Goal: Task Accomplishment & Management: Manage account settings

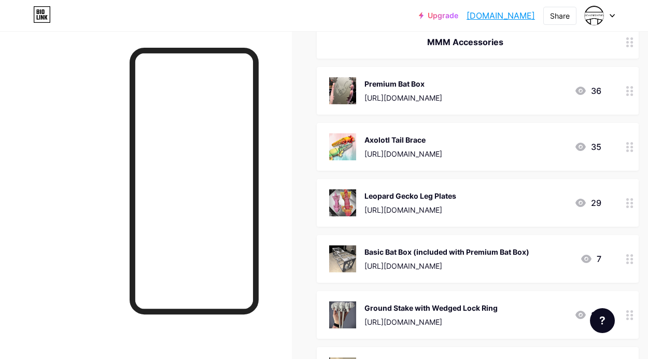
scroll to position [810, 0]
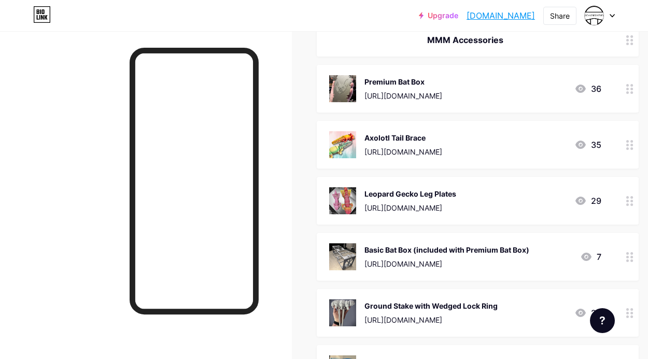
click at [456, 191] on div "Leopard Gecko Leg Plates" at bounding box center [410, 193] width 92 height 11
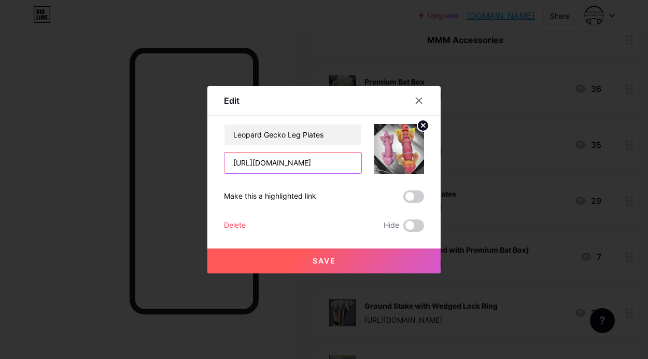
click at [317, 162] on input "[URL][DOMAIN_NAME]" at bounding box center [292, 162] width 137 height 21
paste input "[DOMAIN_NAME][URL]"
type input "[URL][DOMAIN_NAME]"
click at [368, 249] on button "Save" at bounding box center [323, 260] width 233 height 25
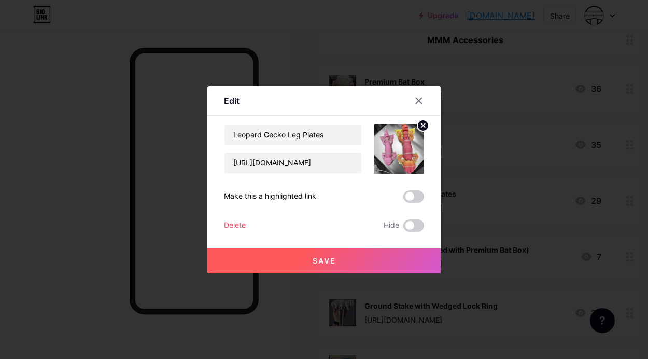
scroll to position [0, 0]
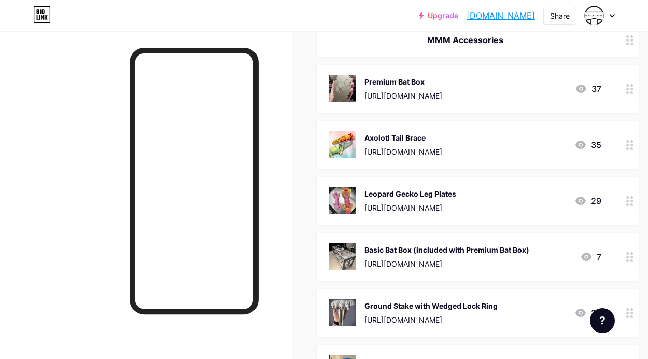
click at [474, 14] on link "[DOMAIN_NAME]" at bounding box center [501, 15] width 68 height 12
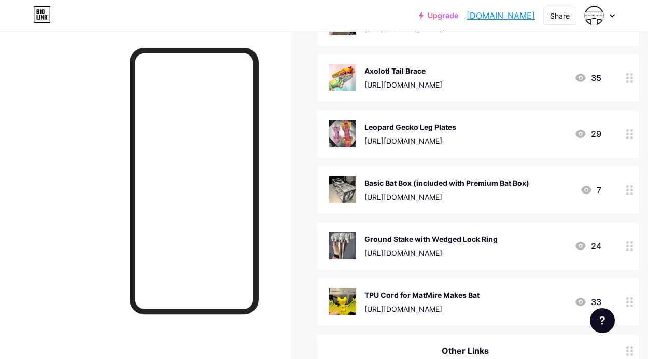
scroll to position [879, 0]
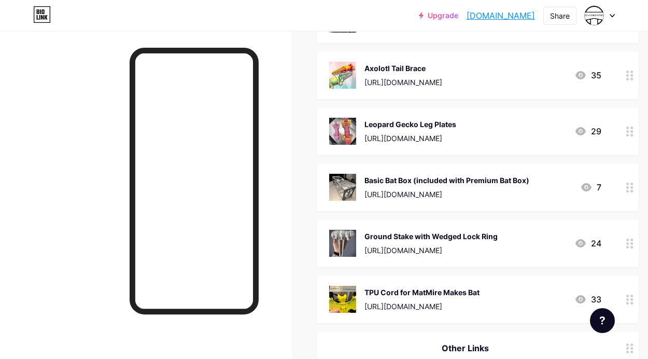
click at [492, 184] on div "Basic Bat Box (included with Premium Bat Box)" at bounding box center [446, 180] width 165 height 11
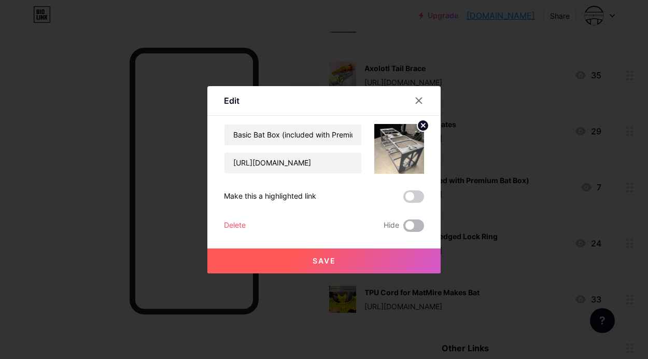
click at [415, 224] on span at bounding box center [413, 225] width 21 height 12
click at [403, 228] on input "checkbox" at bounding box center [403, 228] width 0 height 0
click at [411, 259] on button "Save" at bounding box center [323, 260] width 233 height 25
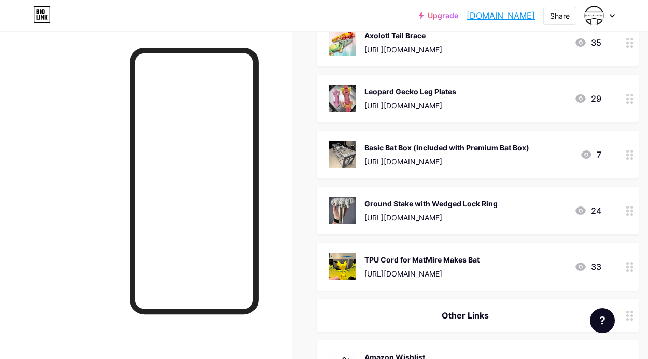
scroll to position [913, 0]
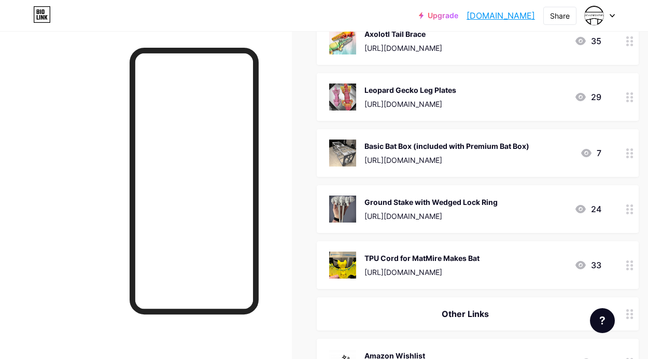
click at [502, 15] on link "[DOMAIN_NAME]" at bounding box center [501, 15] width 68 height 12
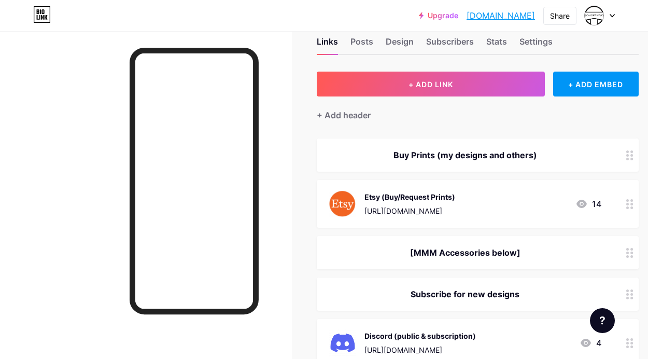
scroll to position [8, 0]
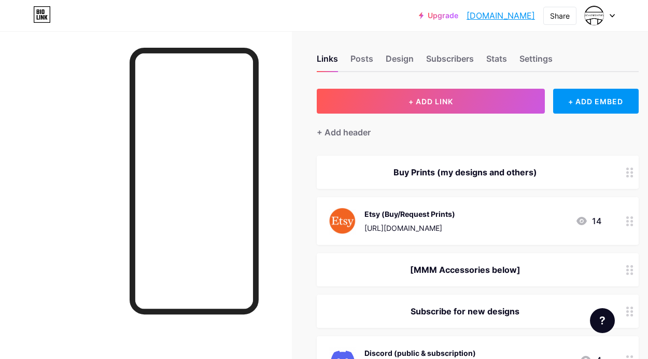
click at [496, 116] on div "+ Add header" at bounding box center [478, 126] width 322 height 25
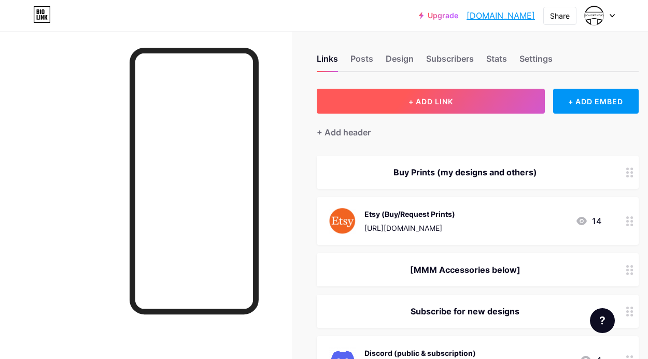
click at [485, 106] on button "+ ADD LINK" at bounding box center [431, 101] width 228 height 25
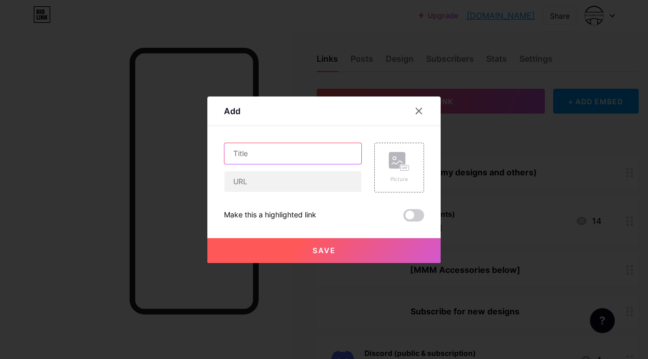
click at [325, 152] on input "text" at bounding box center [292, 153] width 137 height 21
type input "CodexVault3D"
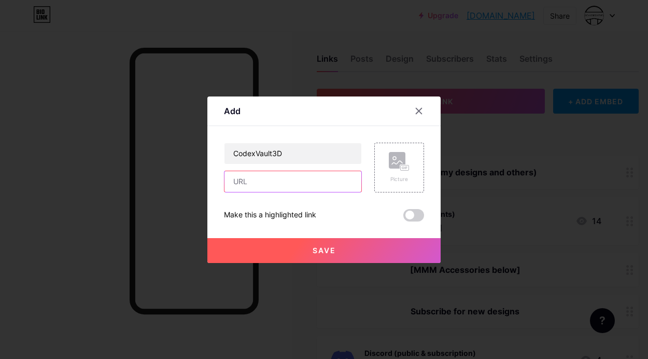
paste input "[URL][DOMAIN_NAME]"
type input "[URL][DOMAIN_NAME]"
click at [401, 167] on rect at bounding box center [405, 167] width 8 height 5
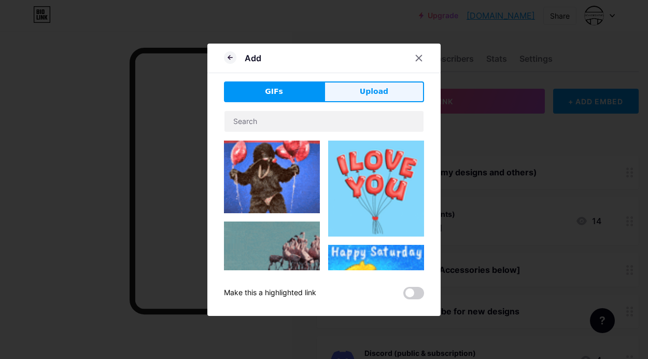
click at [377, 88] on span "Upload" at bounding box center [374, 91] width 29 height 11
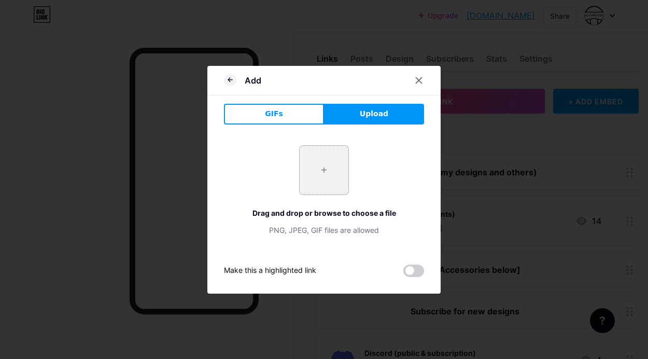
click at [335, 175] on input "file" at bounding box center [324, 170] width 49 height 49
type input "C:\fakepath\cvdial.png"
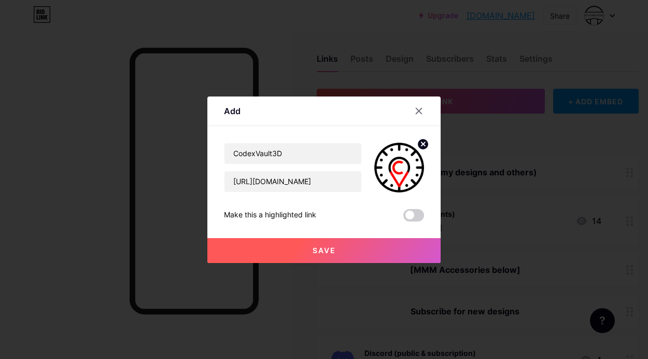
click at [361, 245] on button "Save" at bounding box center [323, 250] width 233 height 25
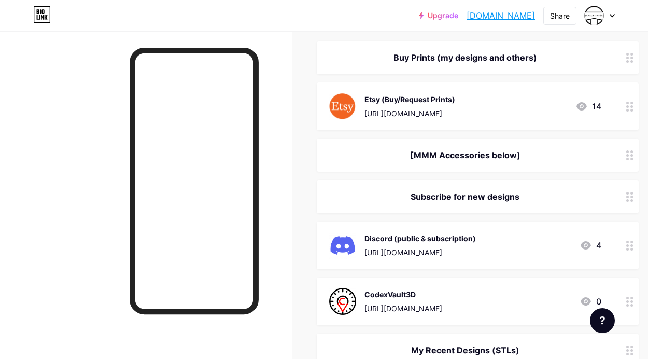
scroll to position [121, 0]
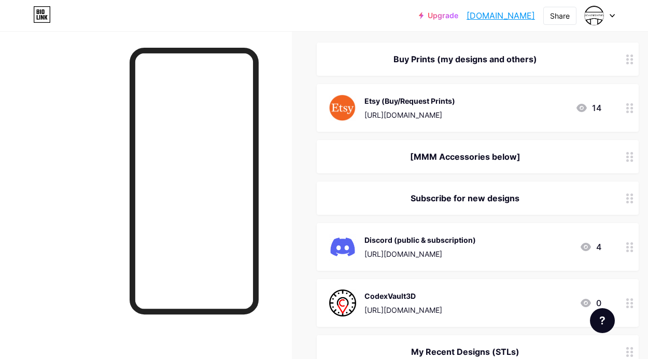
click at [605, 12] on div at bounding box center [600, 15] width 30 height 19
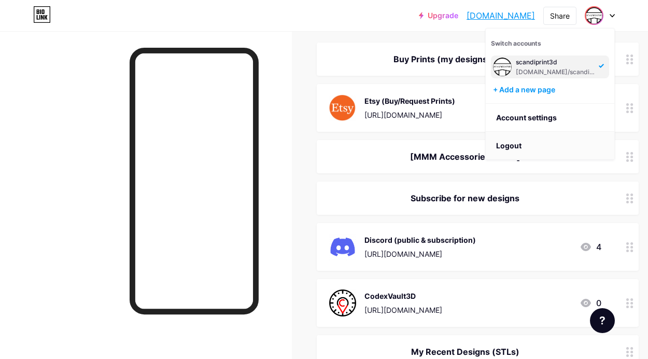
click at [538, 149] on li "Logout" at bounding box center [550, 146] width 129 height 28
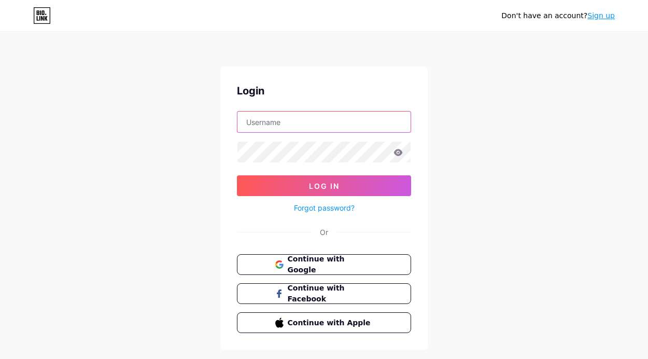
type input "[PERSON_NAME][EMAIL_ADDRESS][DOMAIN_NAME]"
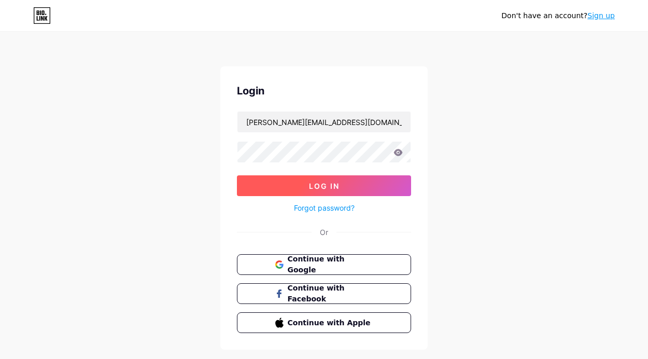
click at [364, 186] on button "Log In" at bounding box center [324, 185] width 174 height 21
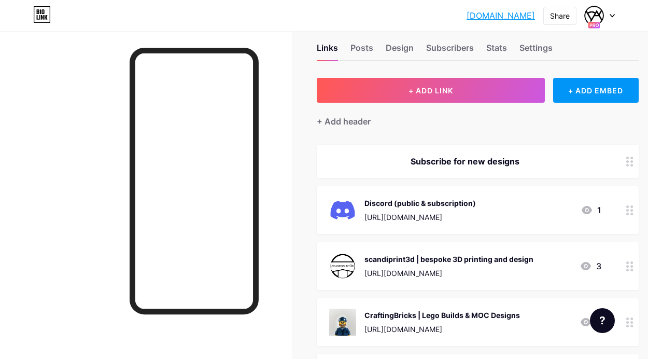
scroll to position [19, 0]
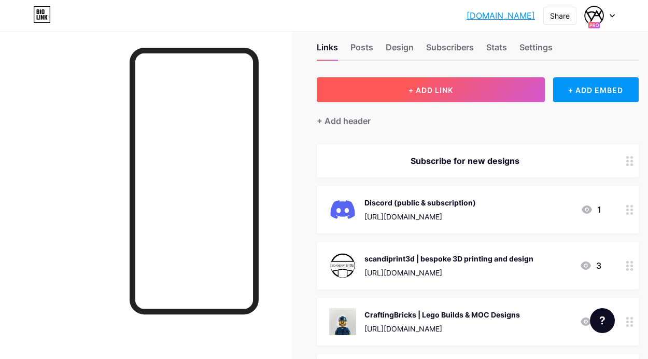
click at [518, 90] on button "+ ADD LINK" at bounding box center [431, 89] width 228 height 25
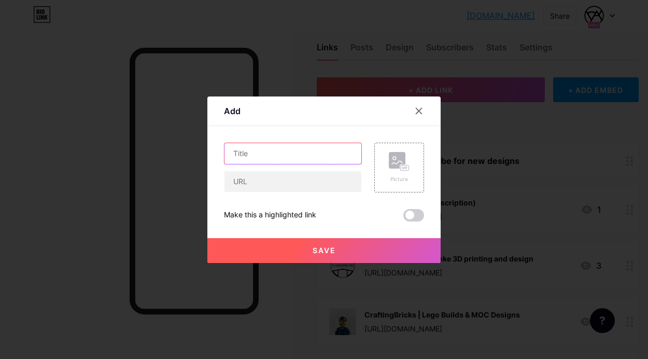
click at [328, 162] on input "text" at bounding box center [292, 153] width 137 height 21
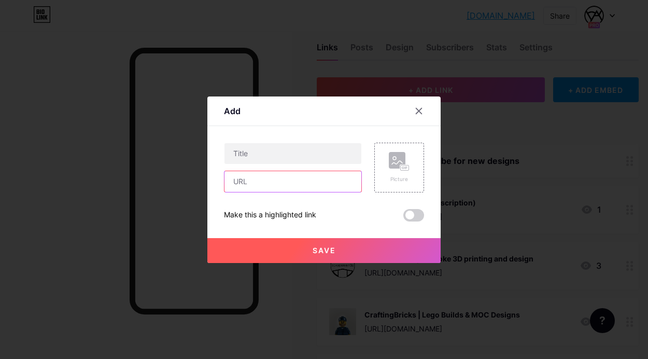
click at [322, 190] on input "text" at bounding box center [292, 181] width 137 height 21
paste input "[URL][DOMAIN_NAME]"
type input "[URL][DOMAIN_NAME]"
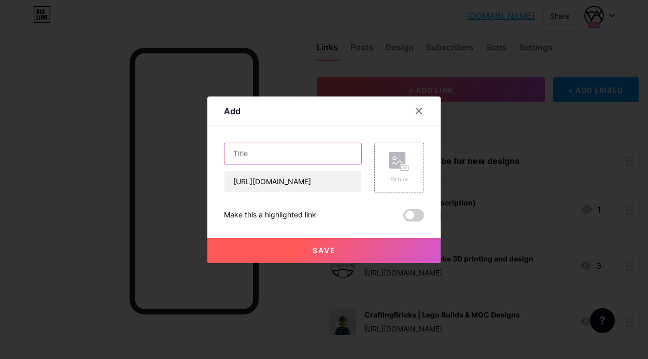
click at [307, 159] on input "text" at bounding box center [292, 153] width 137 height 21
type input "CodexVault3D - NEW"
click at [407, 166] on rect at bounding box center [405, 167] width 8 height 5
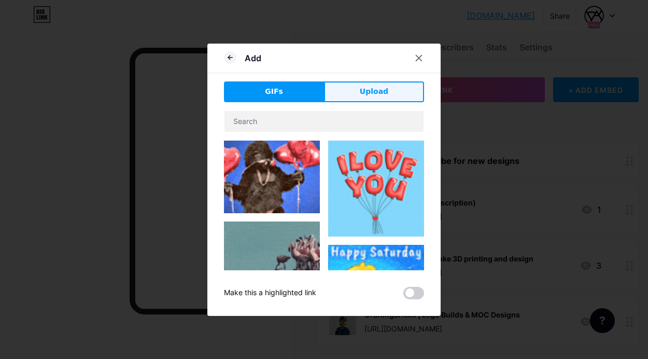
click at [378, 94] on span "Upload" at bounding box center [374, 91] width 29 height 11
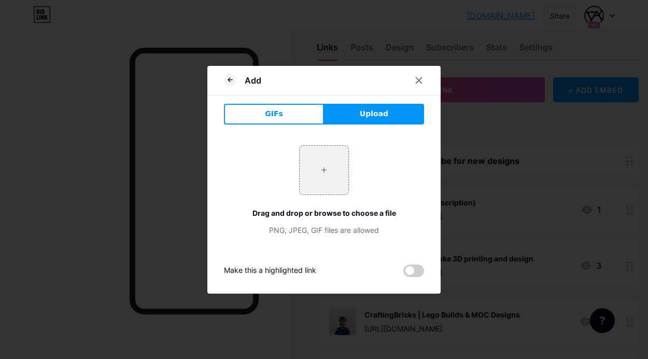
click at [369, 114] on span "Upload" at bounding box center [374, 113] width 29 height 11
click at [346, 184] on input "file" at bounding box center [324, 170] width 49 height 49
type input "C:\fakepath\cvdial.png"
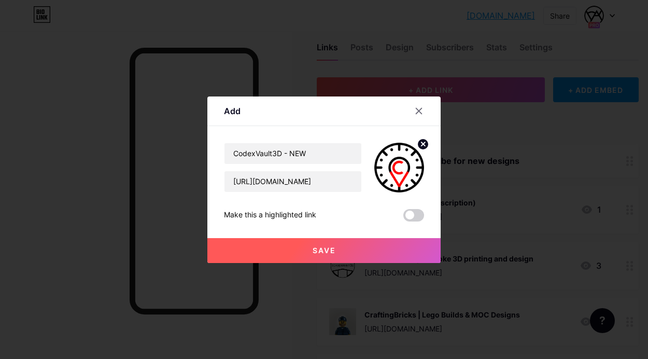
click at [313, 239] on button "Save" at bounding box center [323, 250] width 233 height 25
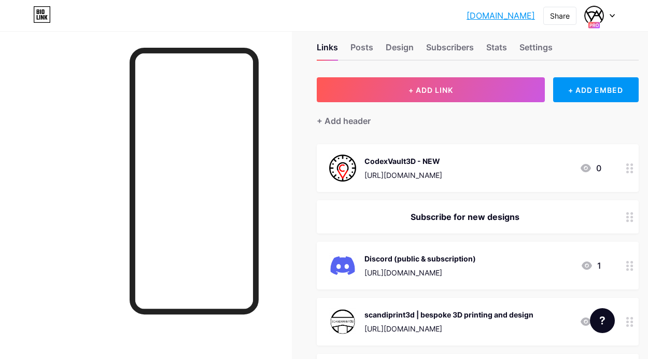
click at [469, 254] on div "Discord (public & subscription)" at bounding box center [419, 258] width 111 height 11
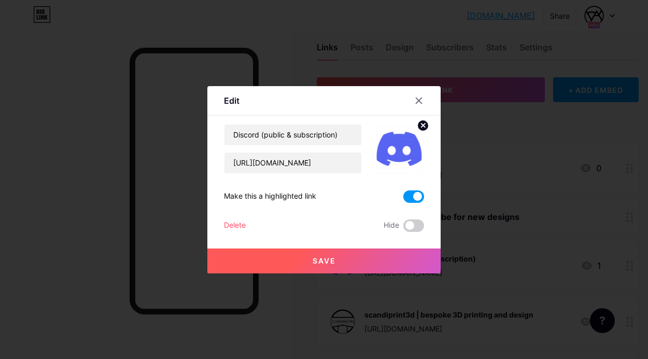
click at [417, 193] on span at bounding box center [413, 196] width 21 height 12
click at [403, 199] on input "checkbox" at bounding box center [403, 199] width 0 height 0
click at [410, 256] on button "Save" at bounding box center [323, 260] width 233 height 25
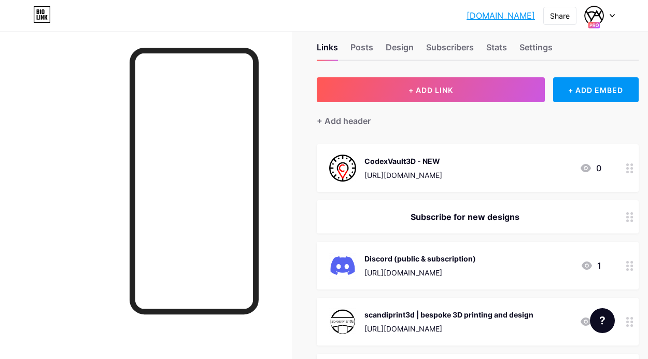
click at [574, 179] on div "CodexVault3D - NEW [URL][DOMAIN_NAME] 0" at bounding box center [465, 167] width 272 height 27
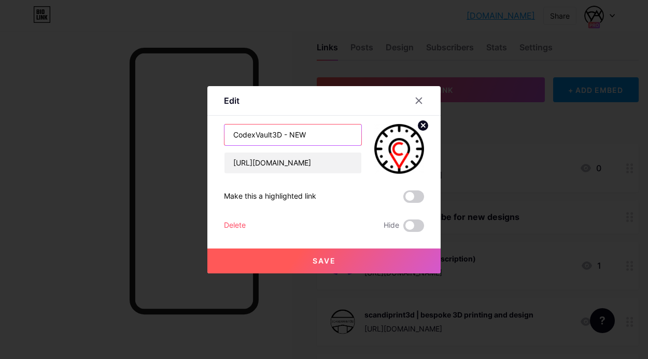
click at [342, 139] on input "CodexVault3D - NEW" at bounding box center [292, 134] width 137 height 21
type input "CodexVault3D New Site"
click at [310, 262] on button "Save" at bounding box center [323, 260] width 233 height 25
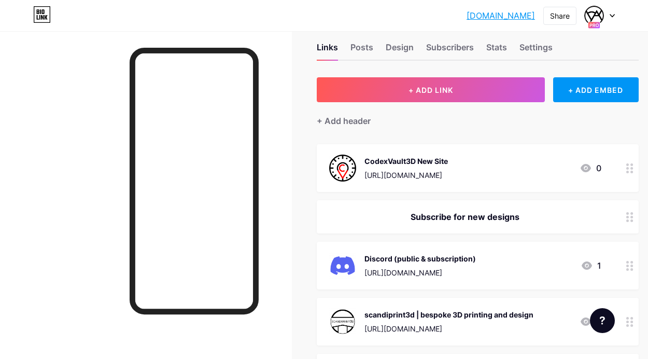
click at [419, 176] on div "[URL][DOMAIN_NAME]" at bounding box center [405, 175] width 83 height 11
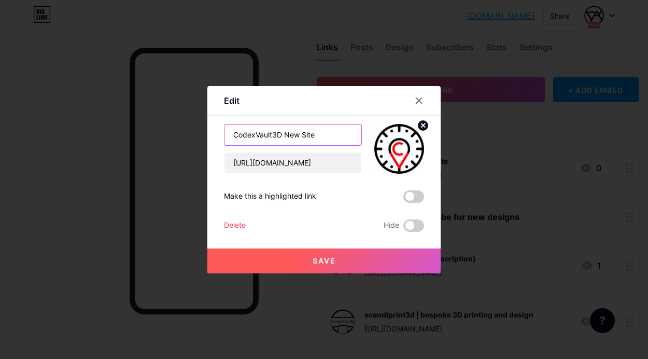
click at [287, 136] on input "CodexVault3D New Site" at bounding box center [292, 134] width 137 height 21
type input "CodexVault3D - New Site"
click at [326, 273] on div at bounding box center [324, 179] width 648 height 359
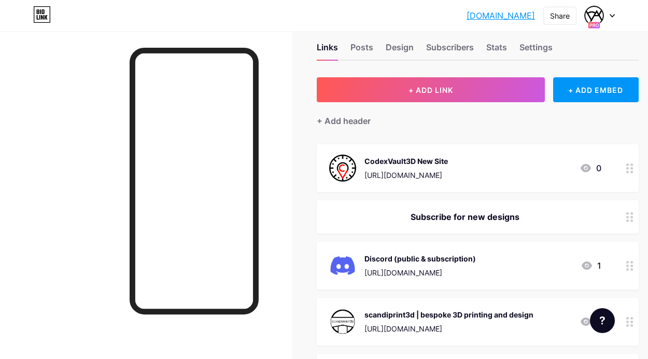
click at [414, 175] on div "[URL][DOMAIN_NAME]" at bounding box center [405, 175] width 83 height 11
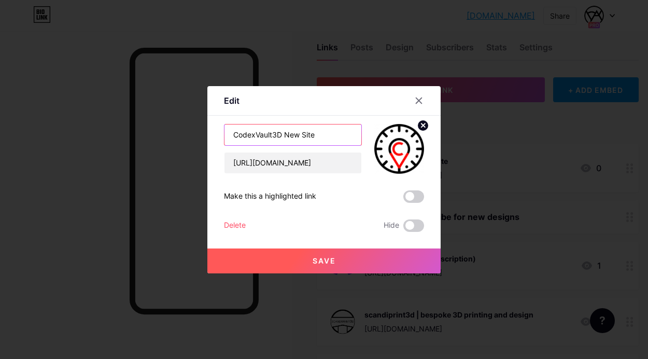
click at [287, 137] on input "CodexVault3D New Site" at bounding box center [292, 134] width 137 height 21
type input "CodexVault3D - Find and Share 3D Models"
click at [301, 257] on button "Save" at bounding box center [323, 260] width 233 height 25
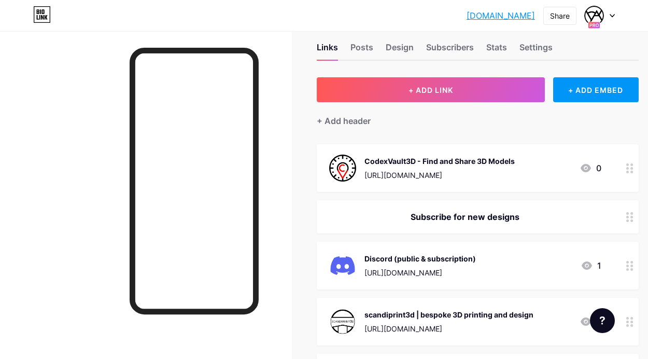
click at [608, 17] on div at bounding box center [600, 15] width 30 height 19
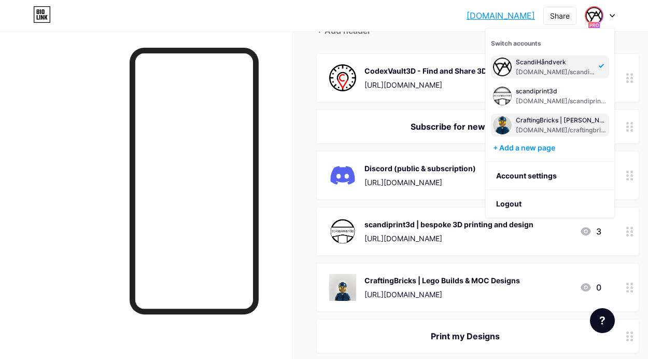
scroll to position [107, 0]
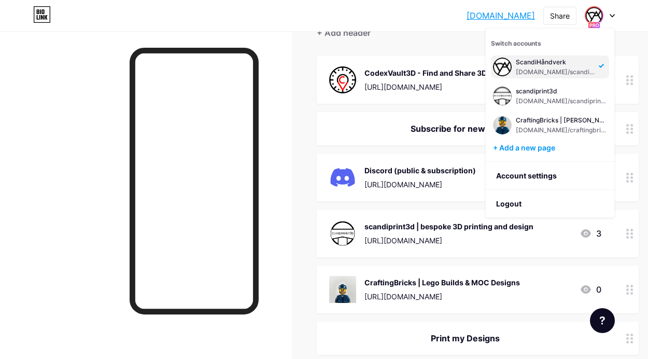
click at [453, 97] on div "CodexVault3D - Find and Share 3D Models [URL][DOMAIN_NAME] 0" at bounding box center [478, 80] width 322 height 48
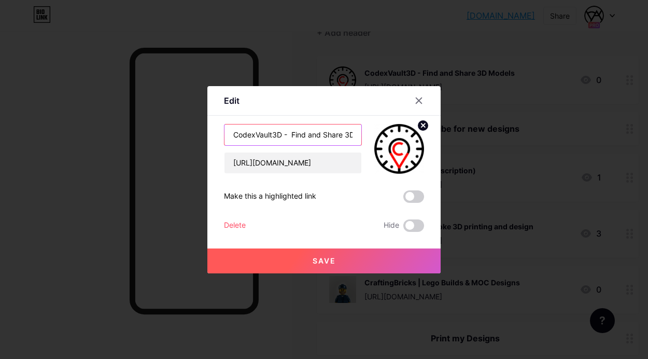
click at [347, 137] on input "CodexVault3D - Find and Share 3D Models" at bounding box center [292, 134] width 137 height 21
click at [597, 21] on div at bounding box center [324, 179] width 648 height 359
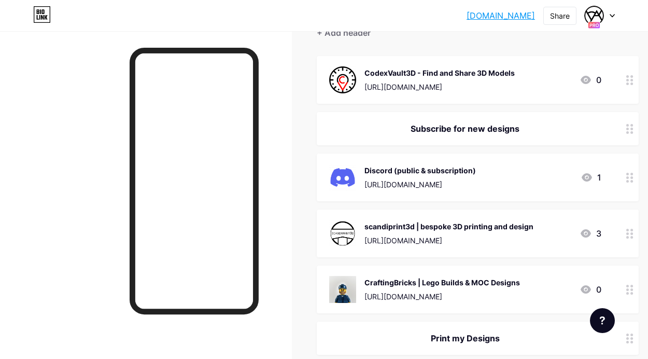
click at [597, 22] on rect at bounding box center [594, 25] width 12 height 7
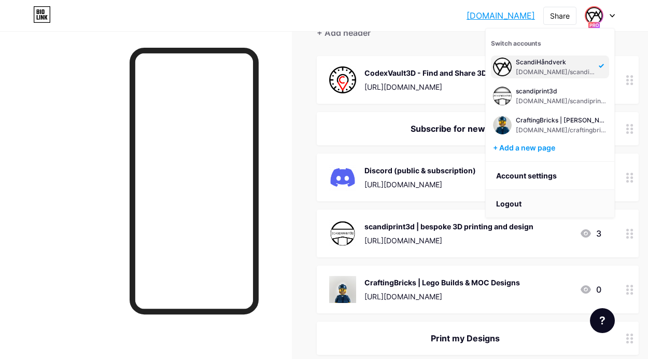
click at [548, 198] on li "Logout" at bounding box center [550, 204] width 129 height 28
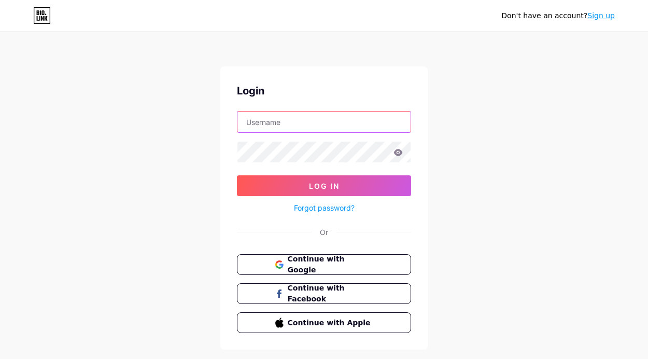
type input "[PERSON_NAME][EMAIL_ADDRESS][DOMAIN_NAME]"
click at [356, 258] on span "Continue with Google" at bounding box center [330, 264] width 87 height 22
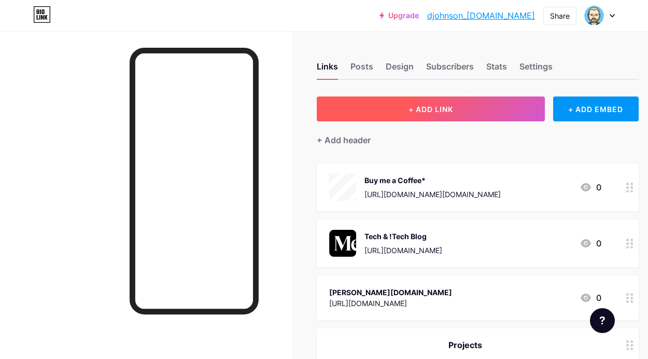
click at [520, 111] on button "+ ADD LINK" at bounding box center [431, 108] width 228 height 25
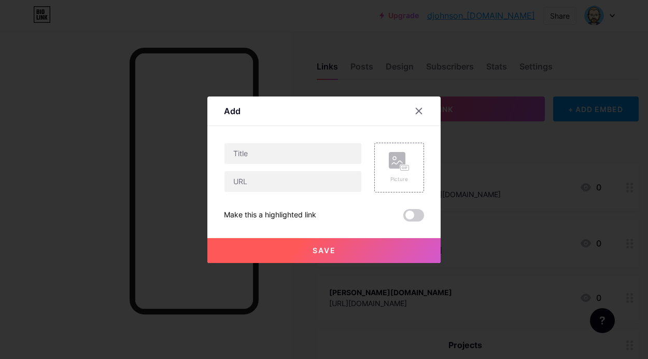
click at [442, 166] on div at bounding box center [324, 179] width 648 height 359
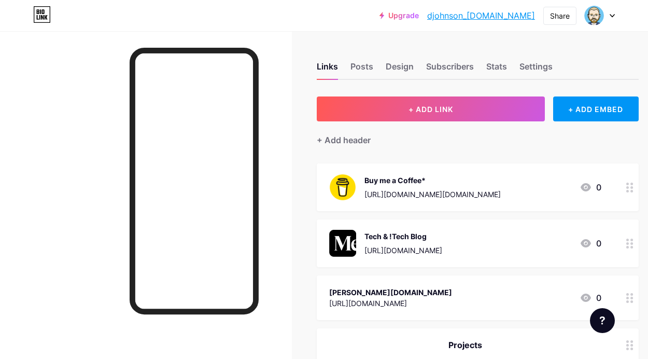
click at [400, 168] on div "Buy me a Coffee* [URL][DOMAIN_NAME][DOMAIN_NAME] 0" at bounding box center [478, 187] width 322 height 48
click at [419, 108] on div at bounding box center [419, 100] width 19 height 19
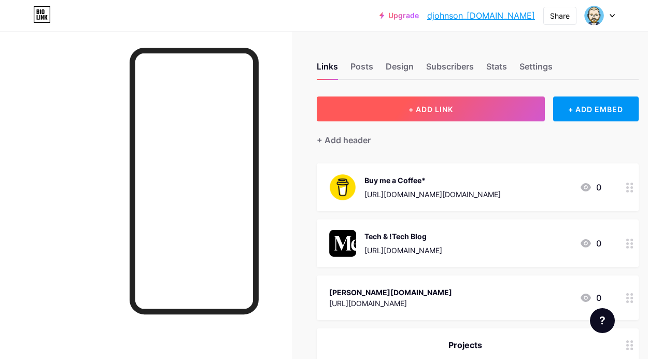
click at [422, 107] on span "+ ADD LINK" at bounding box center [430, 109] width 45 height 9
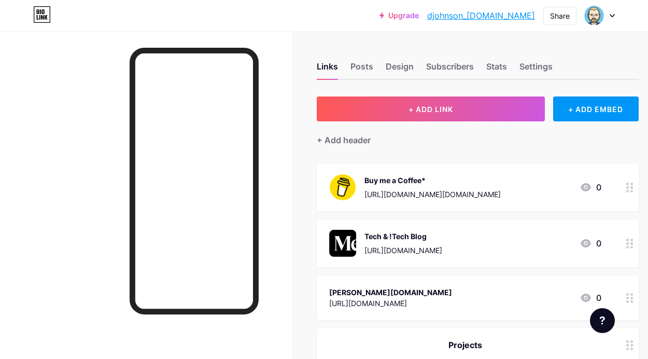
click at [402, 170] on rect at bounding box center [405, 167] width 8 height 5
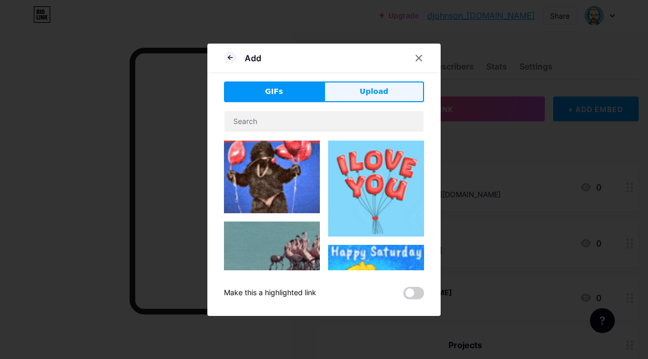
click at [373, 88] on span "Upload" at bounding box center [374, 91] width 29 height 11
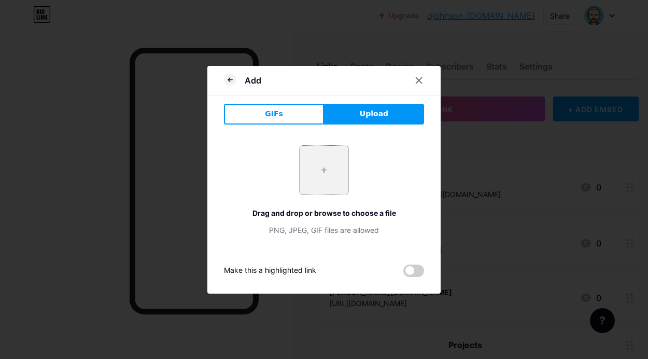
click at [335, 177] on input "file" at bounding box center [324, 170] width 49 height 49
type input "C:\fakepath\cvdial.png"
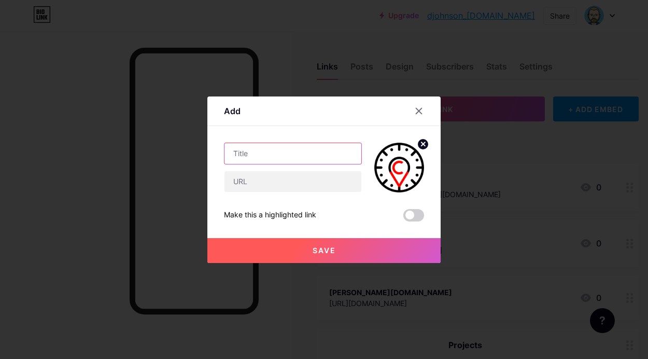
click at [329, 155] on input "text" at bounding box center [292, 153] width 137 height 21
paste input "CodexVault3D - Find and Share 3D Models"
type input "CodexVault3D - Find and Share 3D Models"
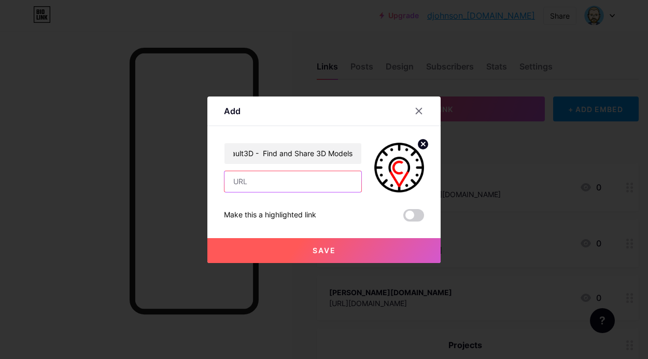
click at [305, 180] on input "text" at bounding box center [292, 181] width 137 height 21
paste input "[URL][DOMAIN_NAME]"
type input "[URL][DOMAIN_NAME]"
click at [434, 246] on button "Save" at bounding box center [323, 250] width 233 height 25
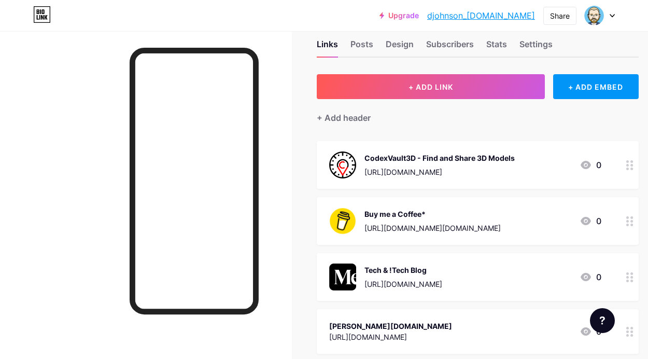
scroll to position [53, 0]
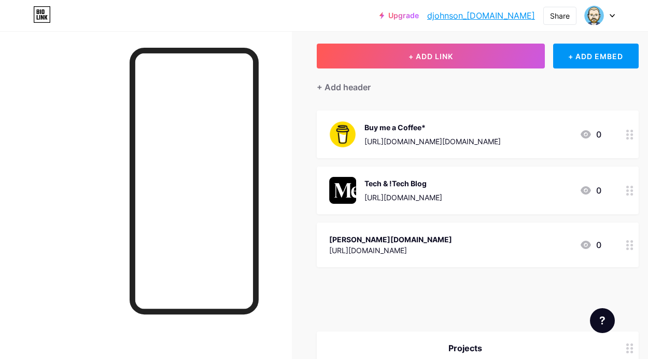
drag, startPoint x: 628, startPoint y: 139, endPoint x: 630, endPoint y: 315, distance: 175.7
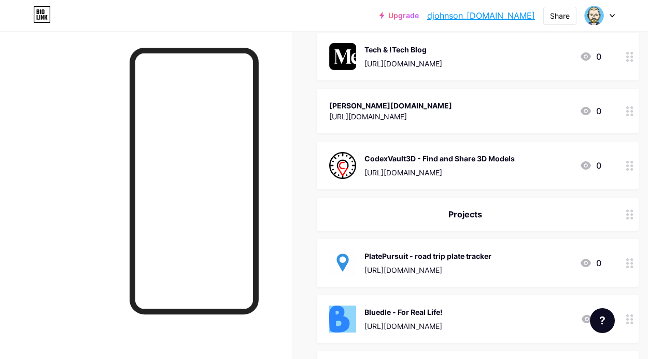
scroll to position [203, 0]
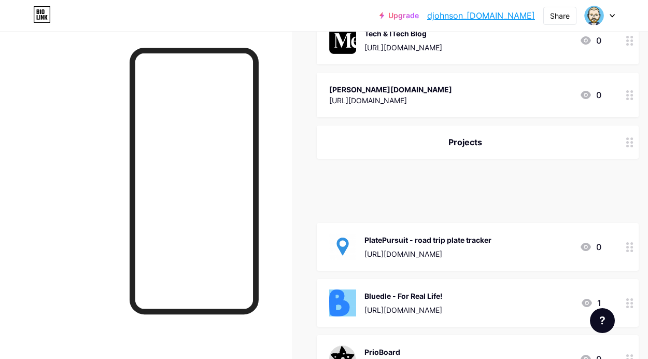
drag, startPoint x: 629, startPoint y: 145, endPoint x: 627, endPoint y: 196, distance: 51.9
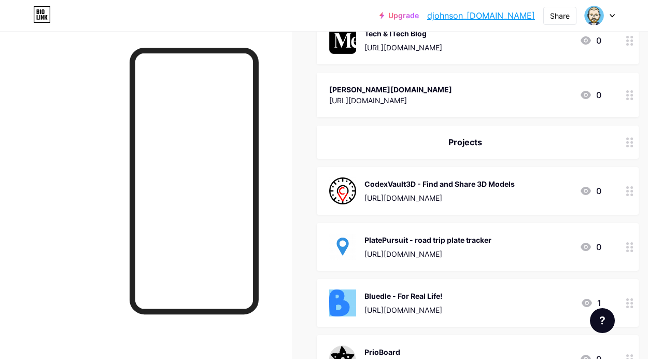
click at [526, 98] on div "djohnson.tech https://djohnson.tech 0" at bounding box center [465, 95] width 272 height 24
click at [483, 215] on div at bounding box center [324, 179] width 648 height 359
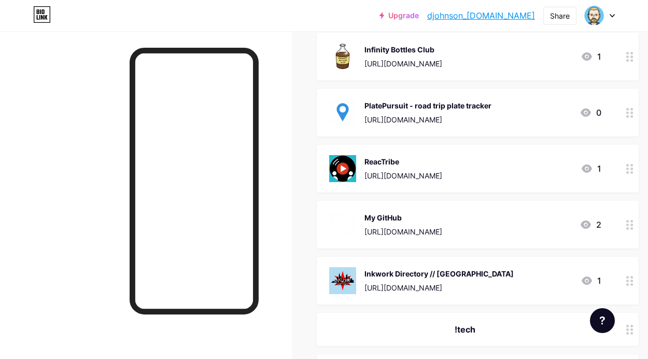
scroll to position [507, 0]
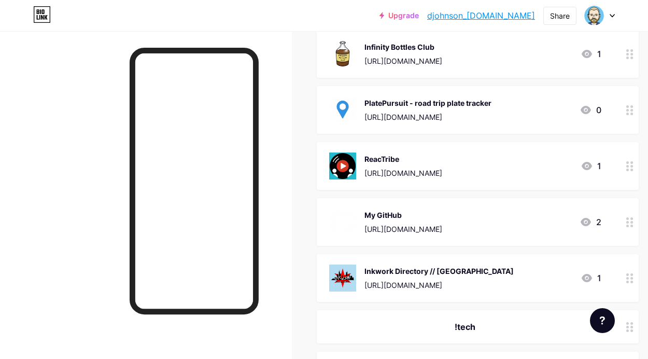
click at [527, 277] on div "Inkwork Directory // Chicago https://chicago.inkworkdirectory.com 1" at bounding box center [465, 277] width 272 height 27
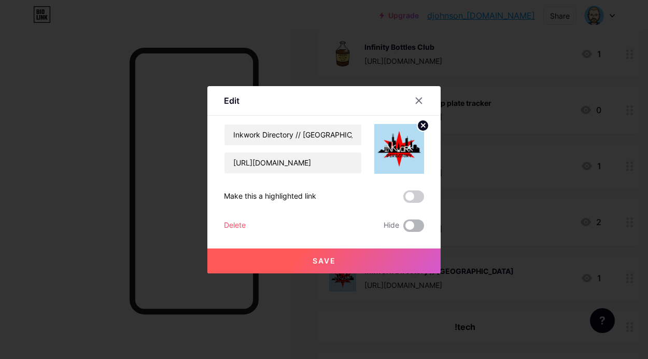
click at [411, 223] on span at bounding box center [413, 225] width 21 height 12
click at [403, 228] on input "checkbox" at bounding box center [403, 228] width 0 height 0
click at [415, 266] on button "Save" at bounding box center [323, 260] width 233 height 25
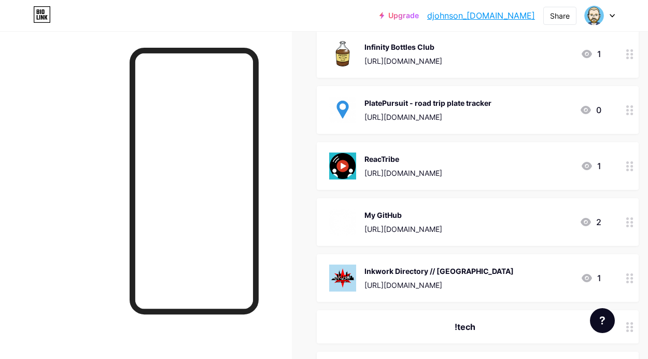
click at [512, 175] on div "ReacTribe https://reactribe.com 1" at bounding box center [465, 165] width 272 height 27
click at [418, 228] on span at bounding box center [413, 225] width 21 height 12
click at [403, 228] on input "checkbox" at bounding box center [403, 228] width 0 height 0
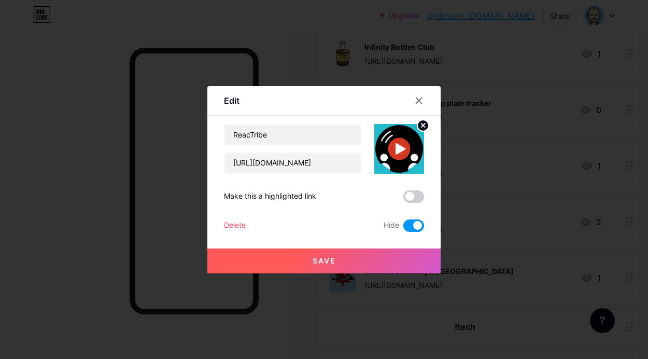
click at [426, 274] on div at bounding box center [324, 179] width 648 height 359
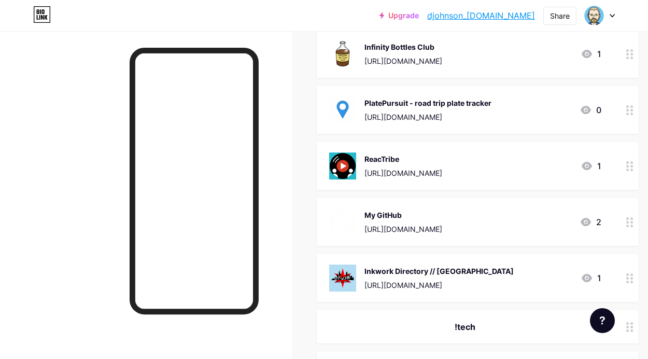
click at [487, 139] on span "Buy me a Coffee* https://buymeacoffee.com/djohnson.tech 0 Tech & !Tech Blog htt…" at bounding box center [478, 111] width 322 height 911
click at [487, 152] on div "ReacTribe https://reactribe.com 1" at bounding box center [465, 165] width 272 height 27
click at [427, 227] on div "Edit Content YouTube Play YouTube video without leaving your page. ADD Vimeo Pl…" at bounding box center [323, 179] width 233 height 187
click at [422, 232] on div "Save" at bounding box center [323, 252] width 233 height 41
click at [418, 232] on div "Save" at bounding box center [323, 252] width 233 height 41
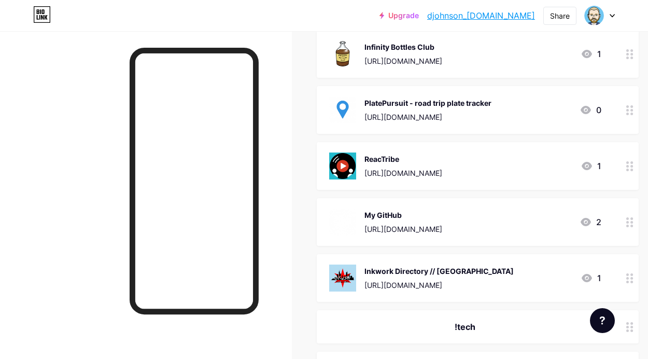
click at [413, 224] on span at bounding box center [413, 225] width 21 height 12
click at [403, 228] on input "checkbox" at bounding box center [403, 228] width 0 height 0
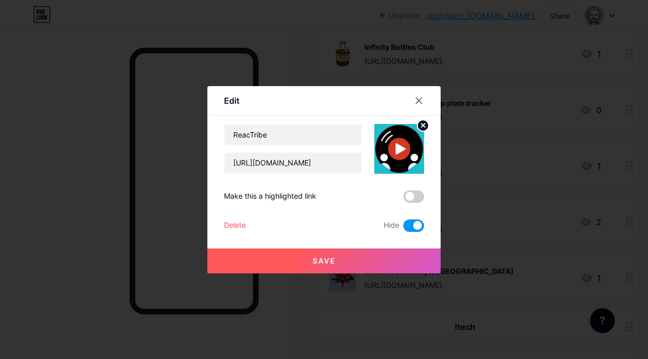
click at [413, 248] on button "Save" at bounding box center [323, 260] width 233 height 25
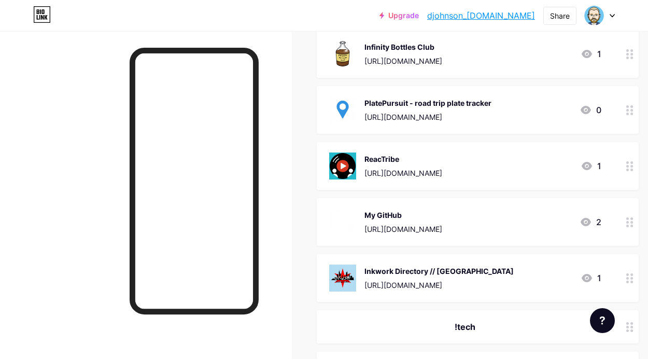
click at [309, 211] on div "Links Posts Design Subscribers Stats Settings + ADD LINK + ADD EMBED + Add head…" at bounding box center [341, 153] width 682 height 1258
